Goal: Task Accomplishment & Management: Manage account settings

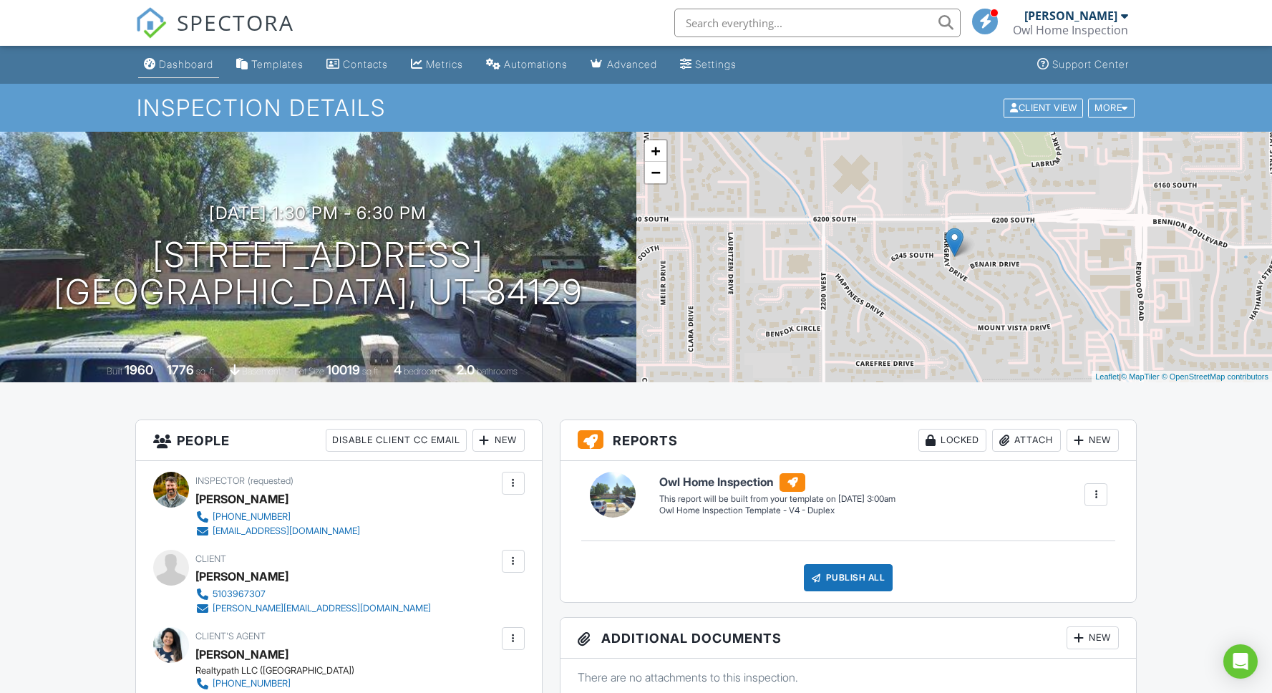
click at [179, 64] on div "Dashboard" at bounding box center [186, 64] width 54 height 12
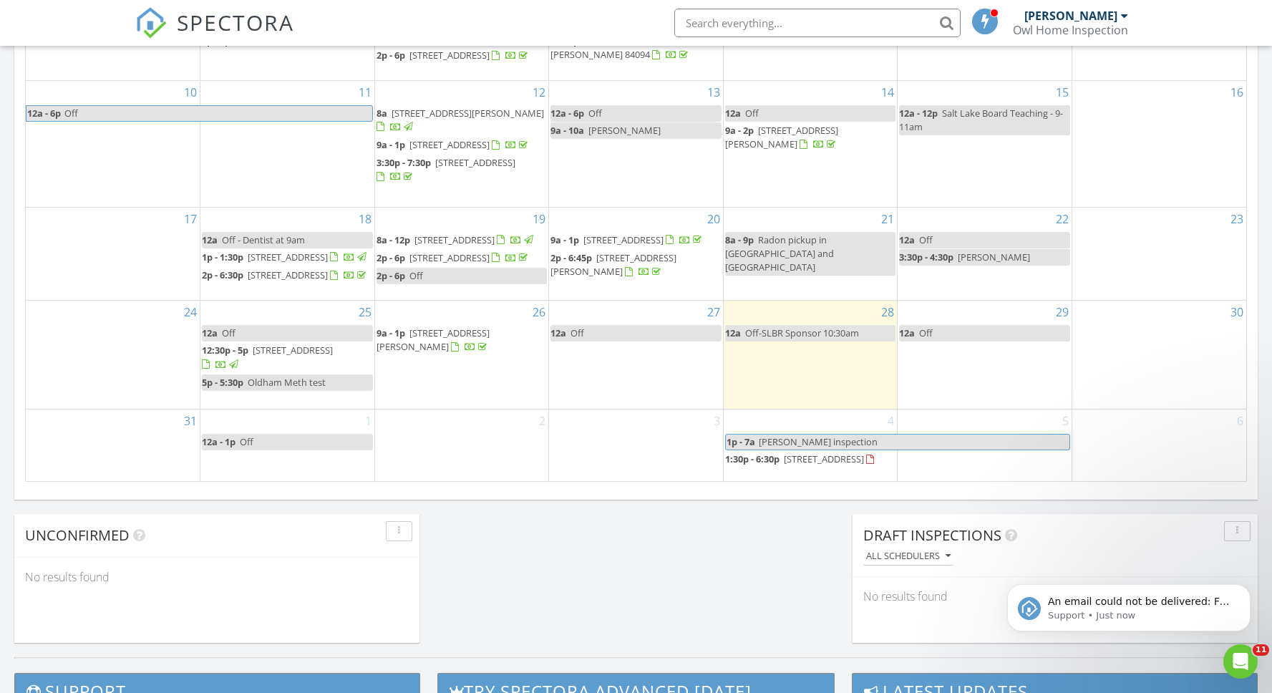
scroll to position [847, 0]
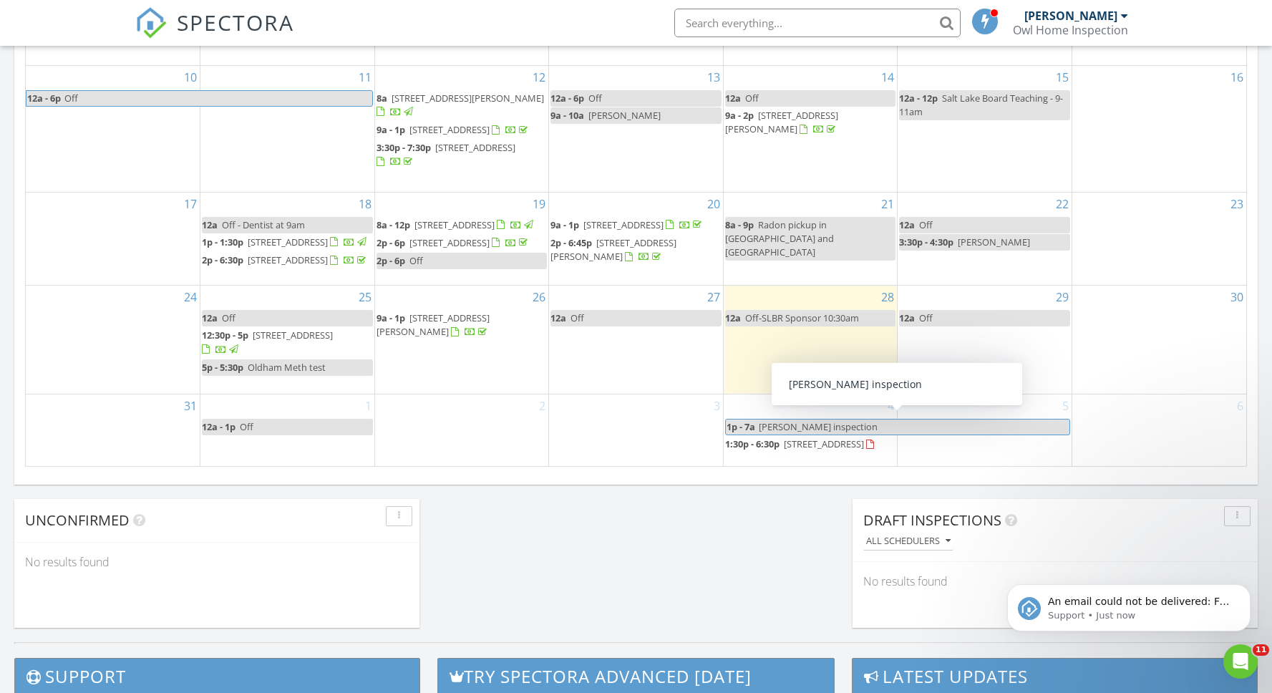
click at [793, 421] on span "[PERSON_NAME] inspection" at bounding box center [818, 426] width 119 height 13
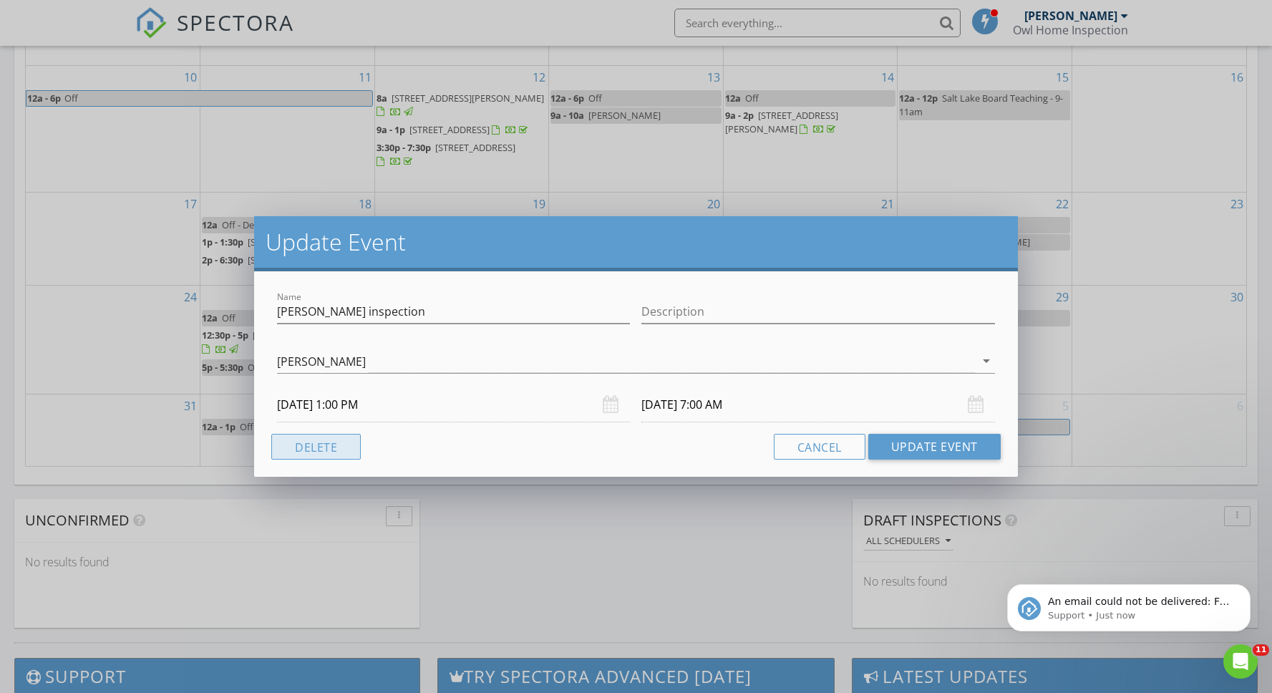
click at [306, 451] on button "Delete" at bounding box center [315, 447] width 89 height 26
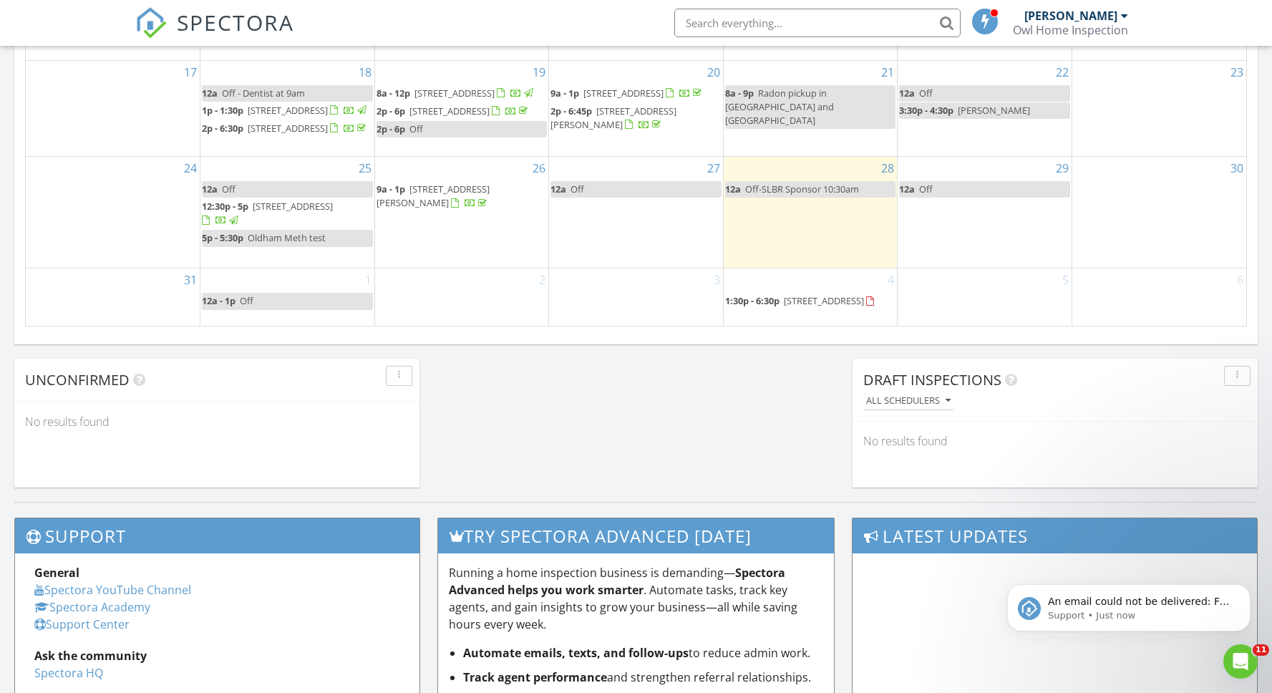
scroll to position [991, 0]
